Goal: Task Accomplishment & Management: Use online tool/utility

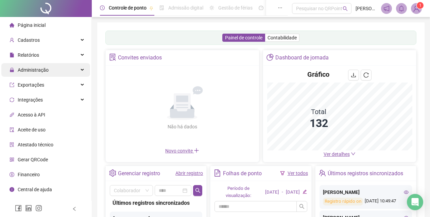
click at [45, 69] on span "Administração" at bounding box center [33, 69] width 31 height 5
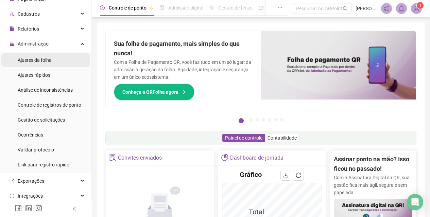
scroll to position [34, 0]
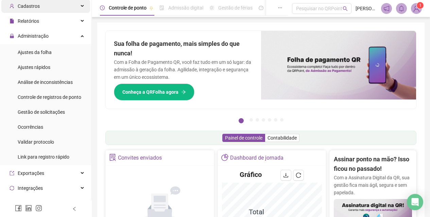
click at [23, 3] on span "Cadastros" at bounding box center [29, 5] width 22 height 5
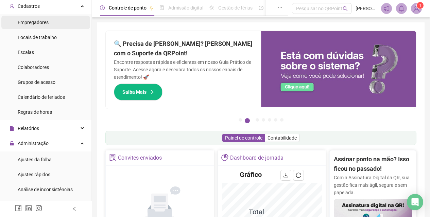
click at [52, 23] on li "Empregadores" at bounding box center [45, 23] width 89 height 14
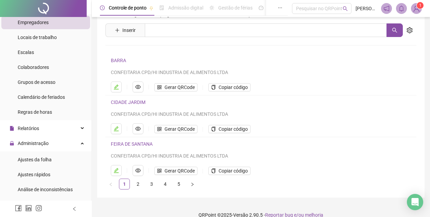
scroll to position [28, 0]
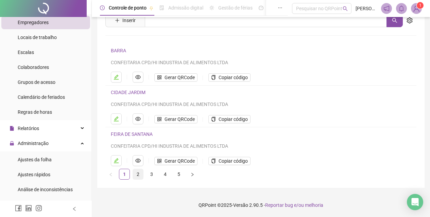
click at [137, 173] on link "2" at bounding box center [138, 174] width 10 height 10
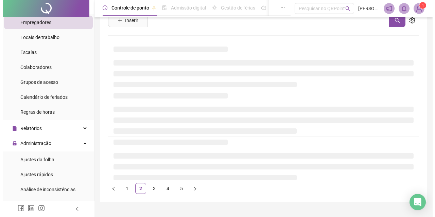
scroll to position [0, 0]
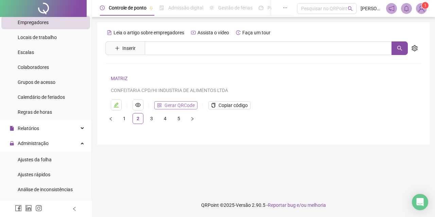
click at [177, 105] on span "Gerar QRCode" at bounding box center [179, 105] width 30 height 7
click at [232, 103] on span "Copiar código" at bounding box center [233, 105] width 29 height 7
